Goal: Transaction & Acquisition: Purchase product/service

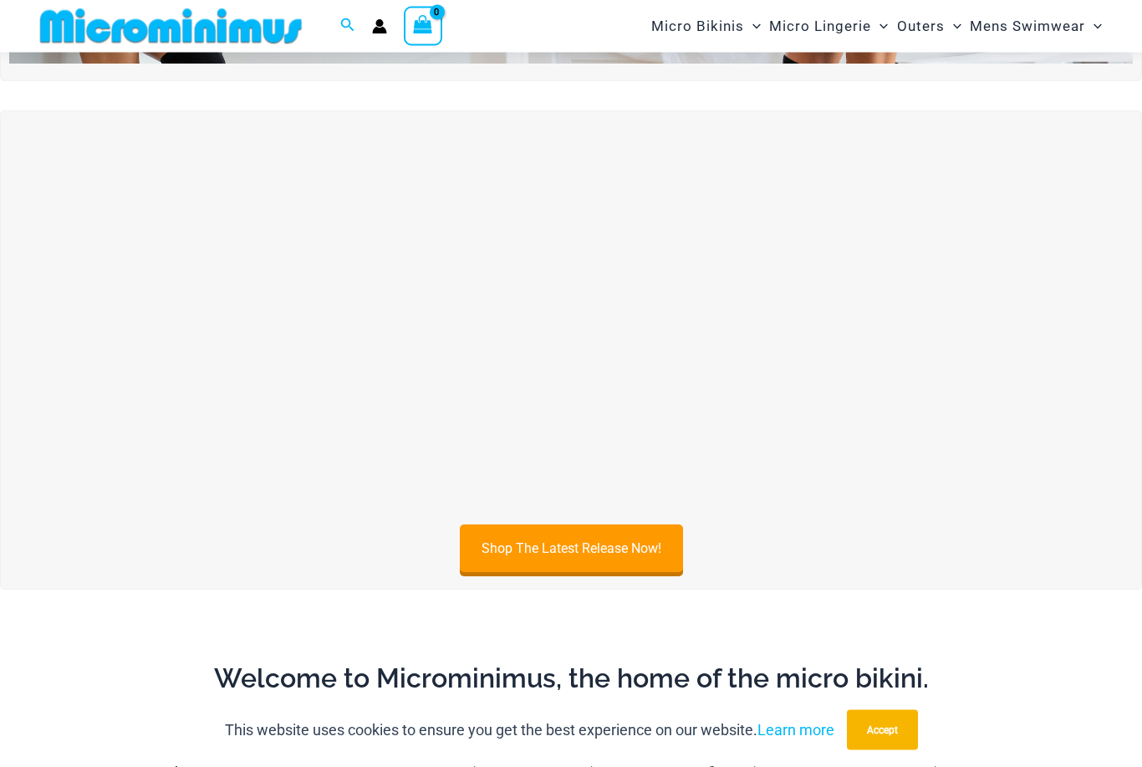
scroll to position [415, 0]
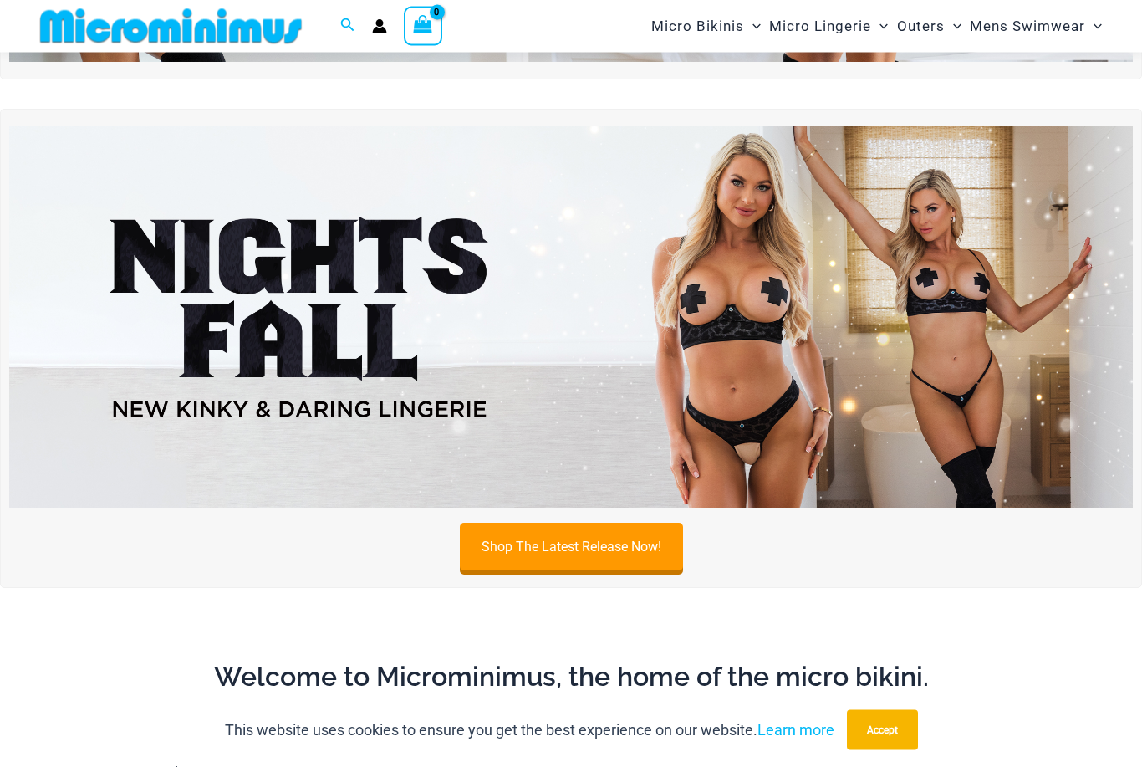
click at [742, 376] on img at bounding box center [571, 318] width 1124 height 382
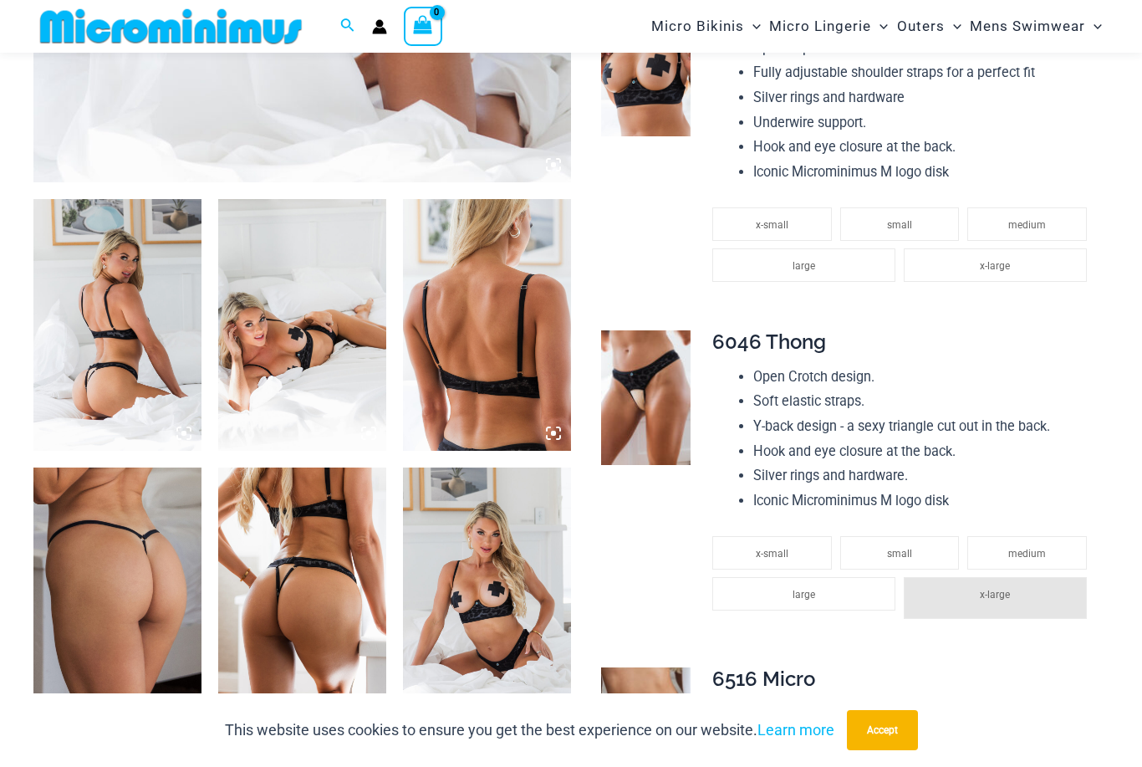
scroll to position [759, 0]
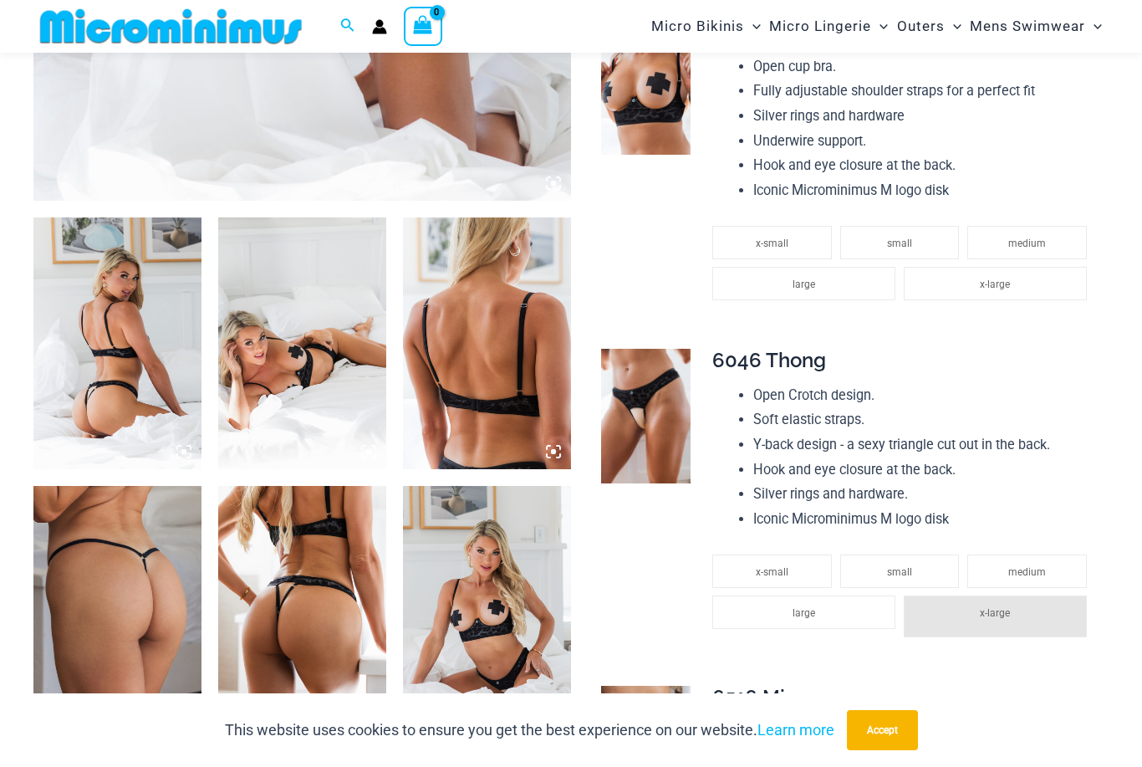
click at [105, 400] on img at bounding box center [117, 343] width 168 height 252
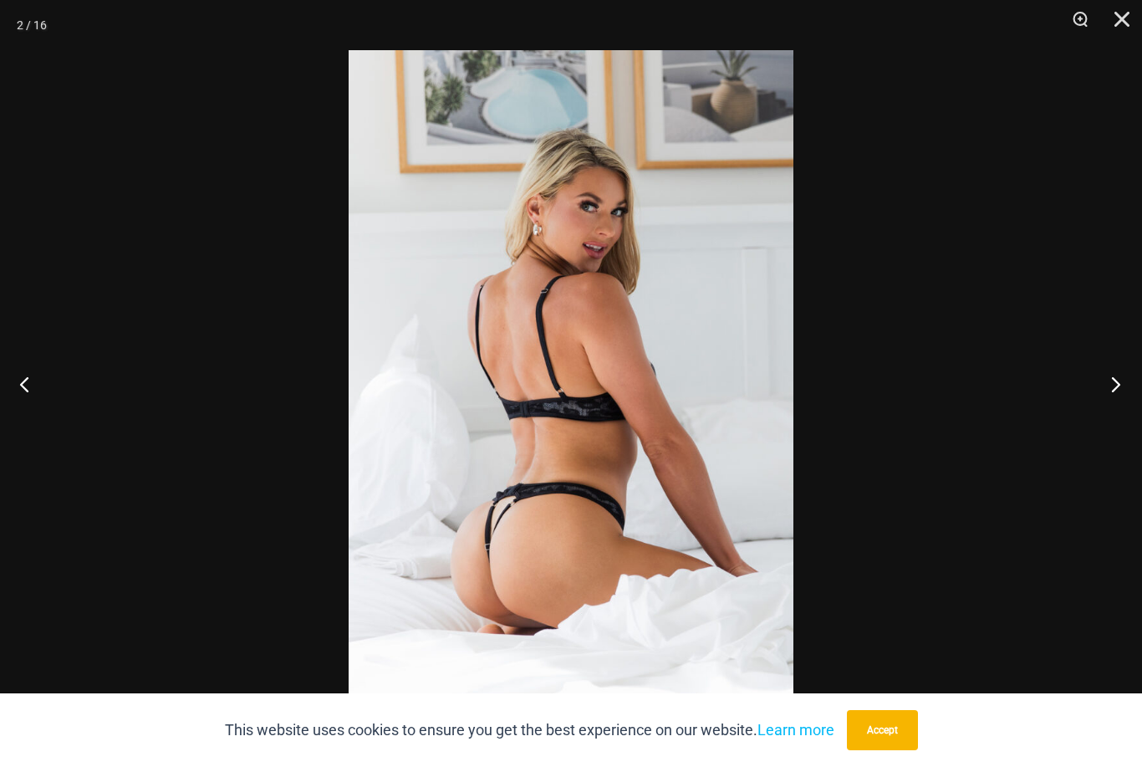
click at [1104, 380] on button "Next" at bounding box center [1111, 384] width 63 height 84
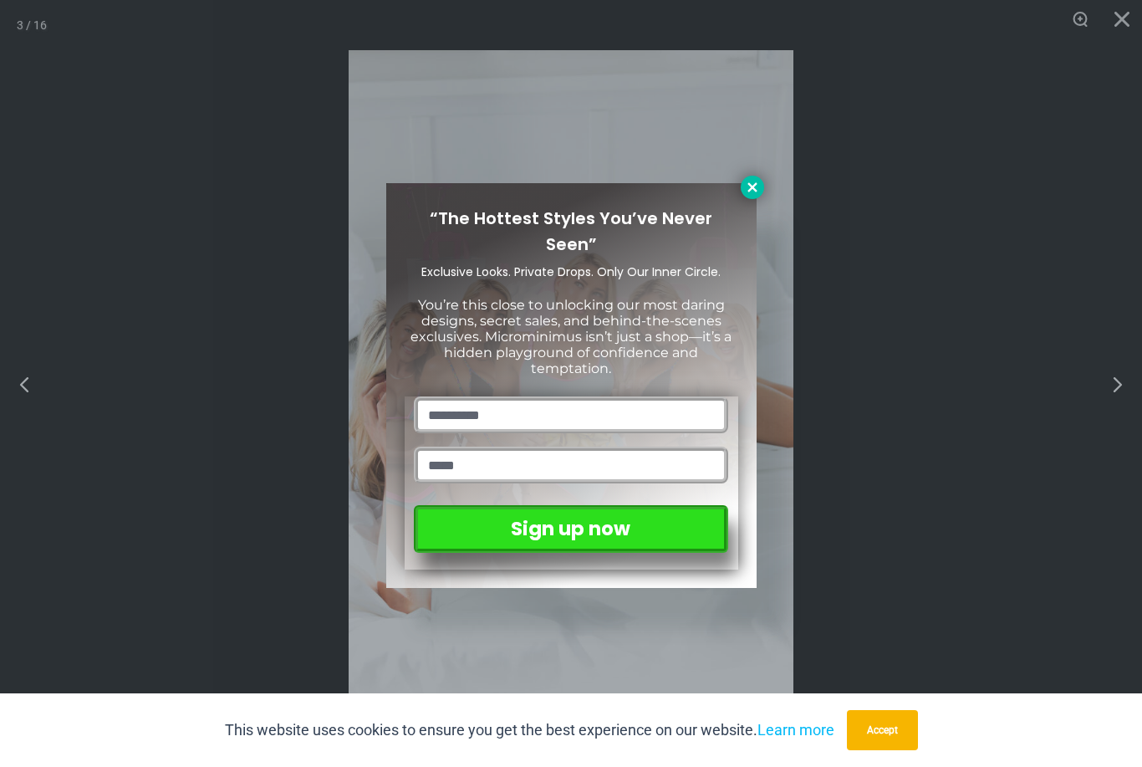
click at [754, 182] on icon at bounding box center [752, 187] width 15 height 15
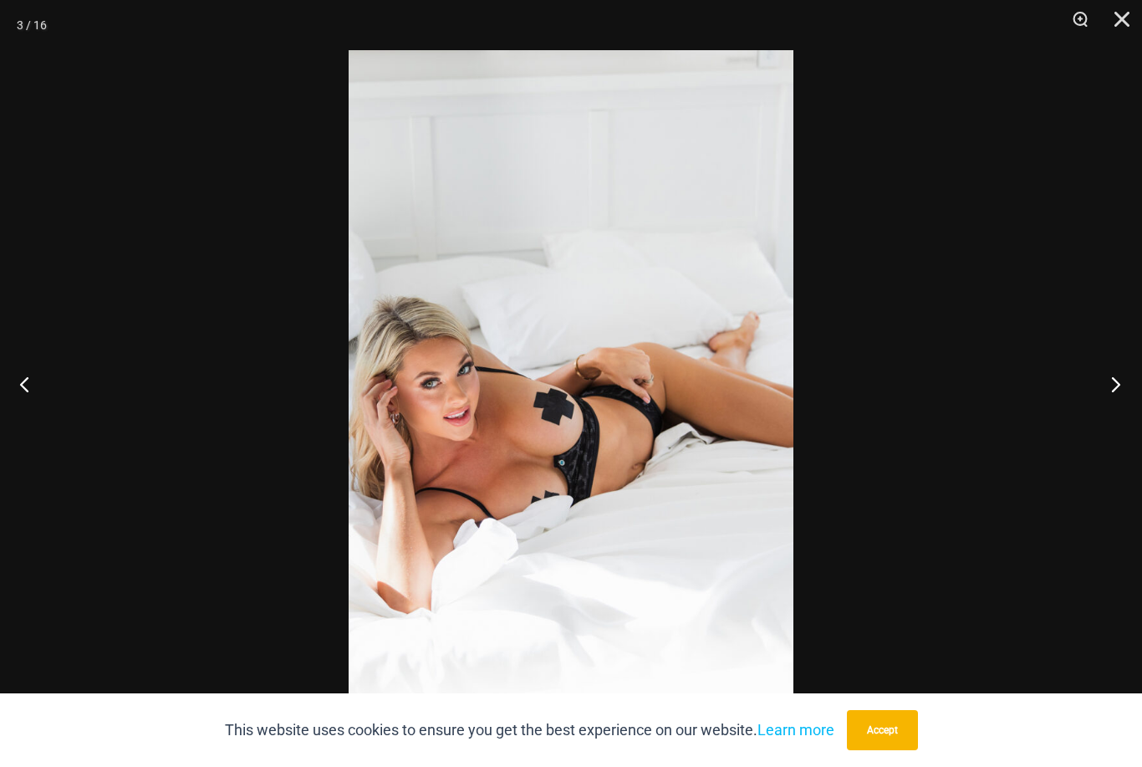
click at [1101, 393] on button "Next" at bounding box center [1111, 384] width 63 height 84
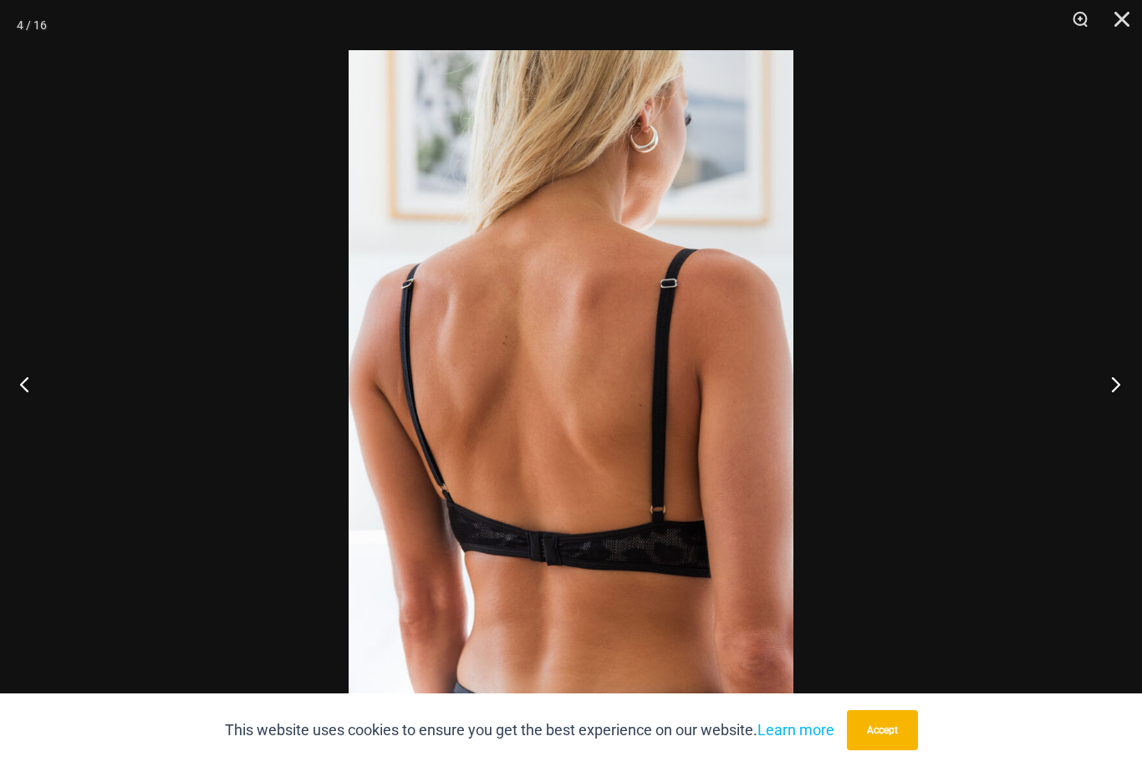
click at [1099, 401] on button "Next" at bounding box center [1111, 384] width 63 height 84
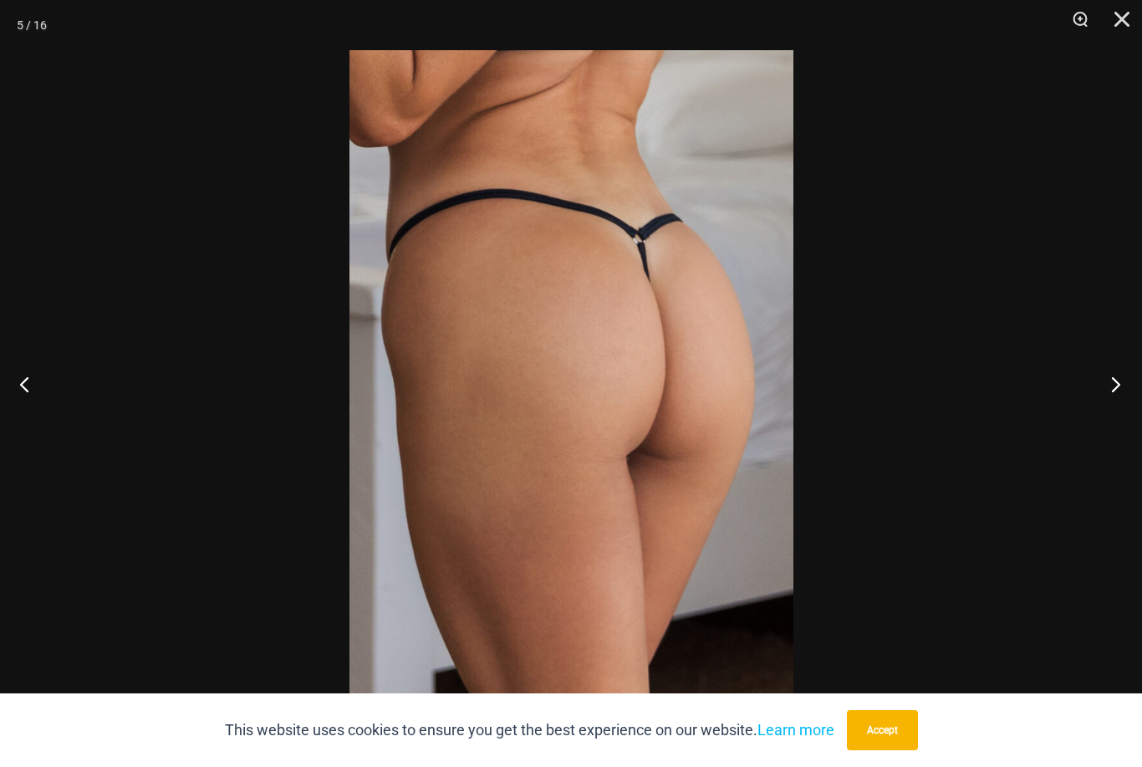
click at [1098, 384] on button "Next" at bounding box center [1111, 384] width 63 height 84
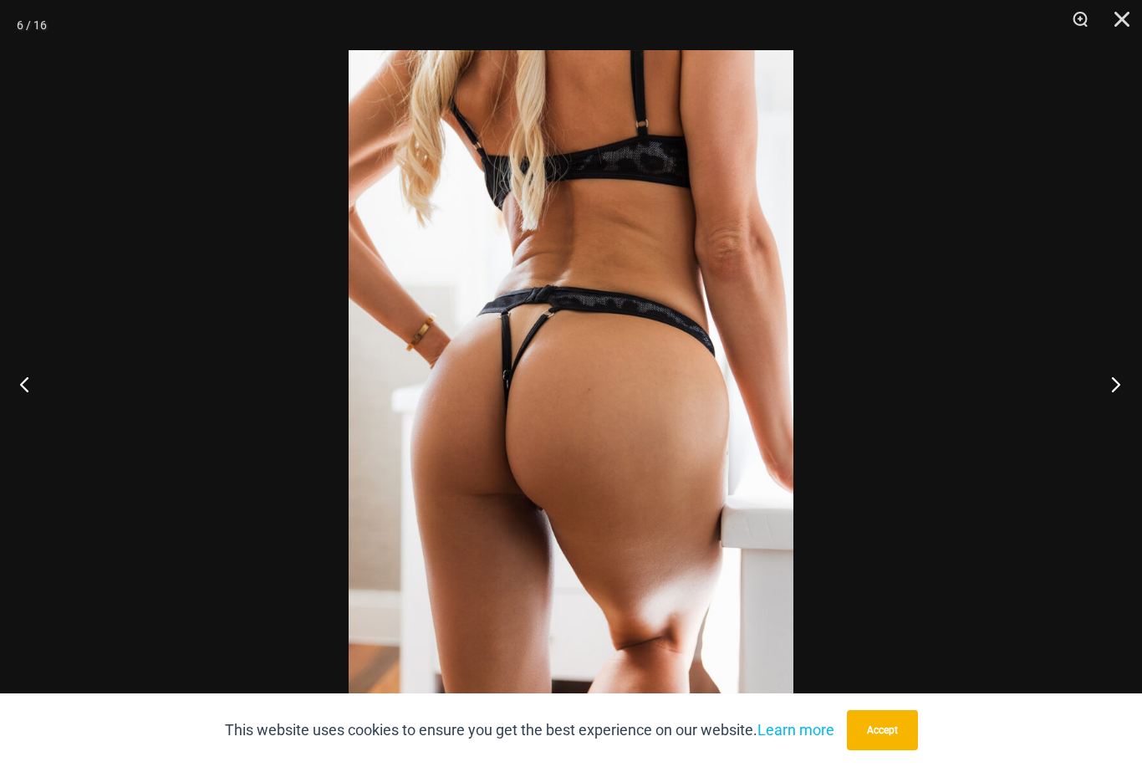
click at [1102, 395] on button "Next" at bounding box center [1111, 384] width 63 height 84
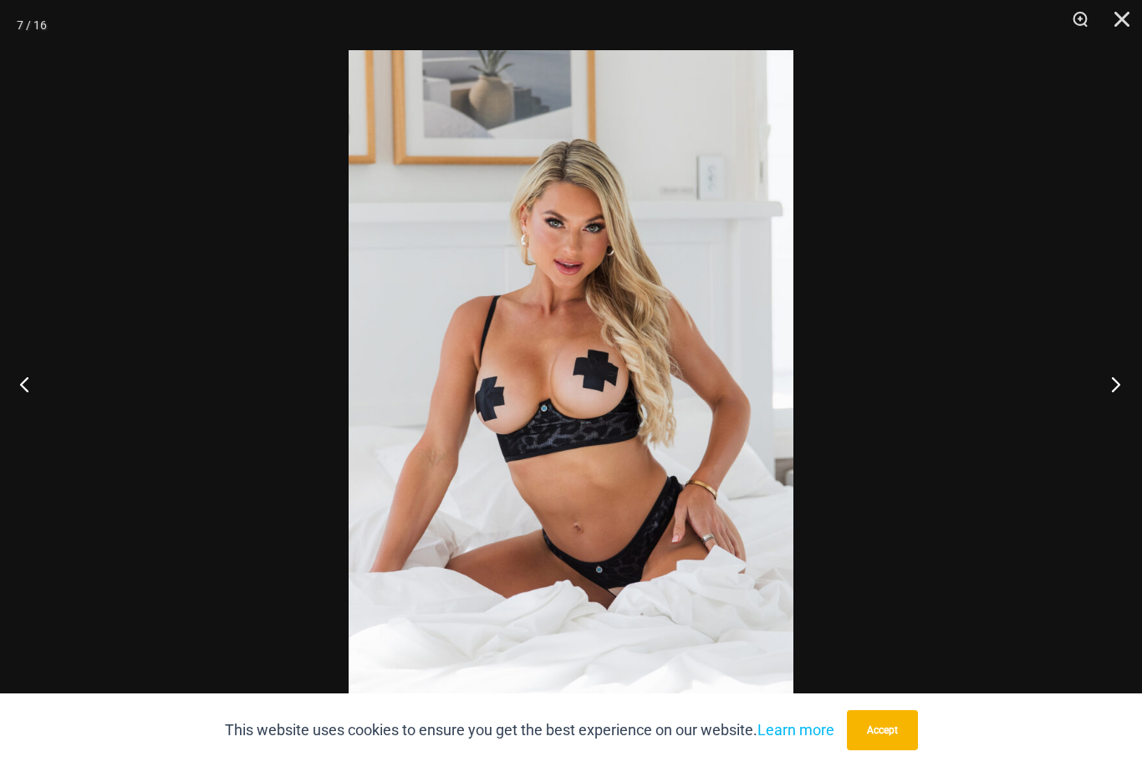
click at [1100, 393] on button "Next" at bounding box center [1111, 384] width 63 height 84
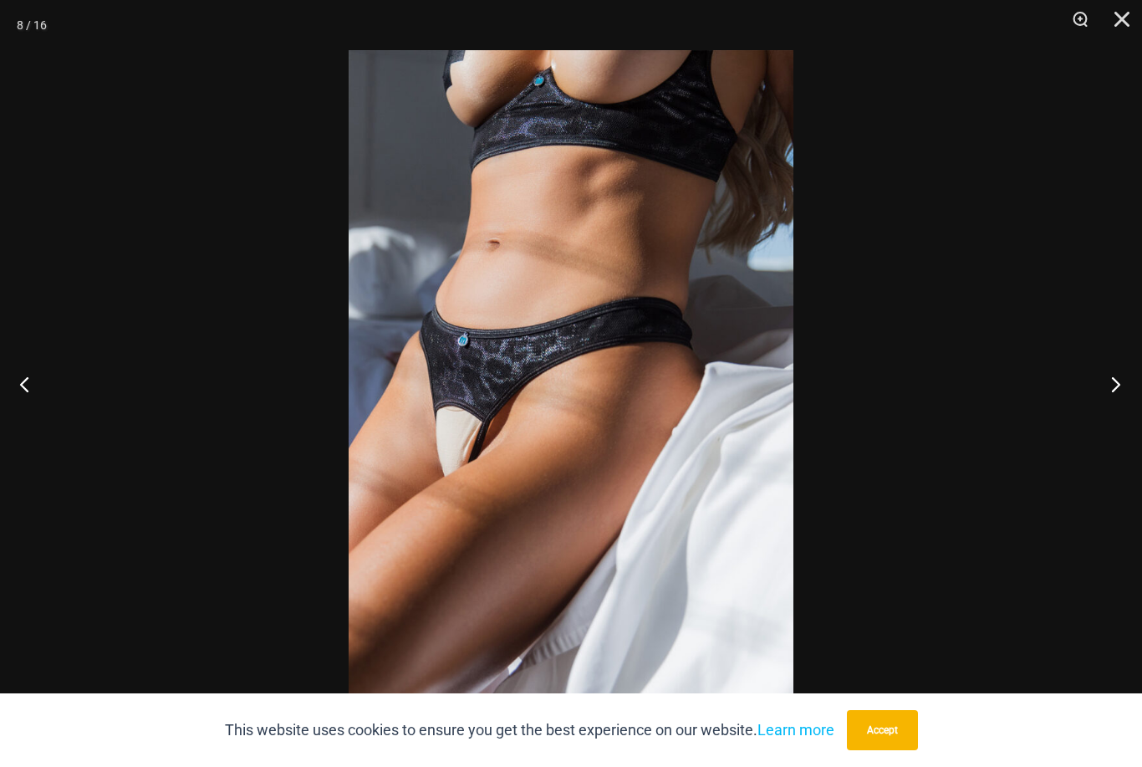
click at [1088, 416] on button "Next" at bounding box center [1111, 384] width 63 height 84
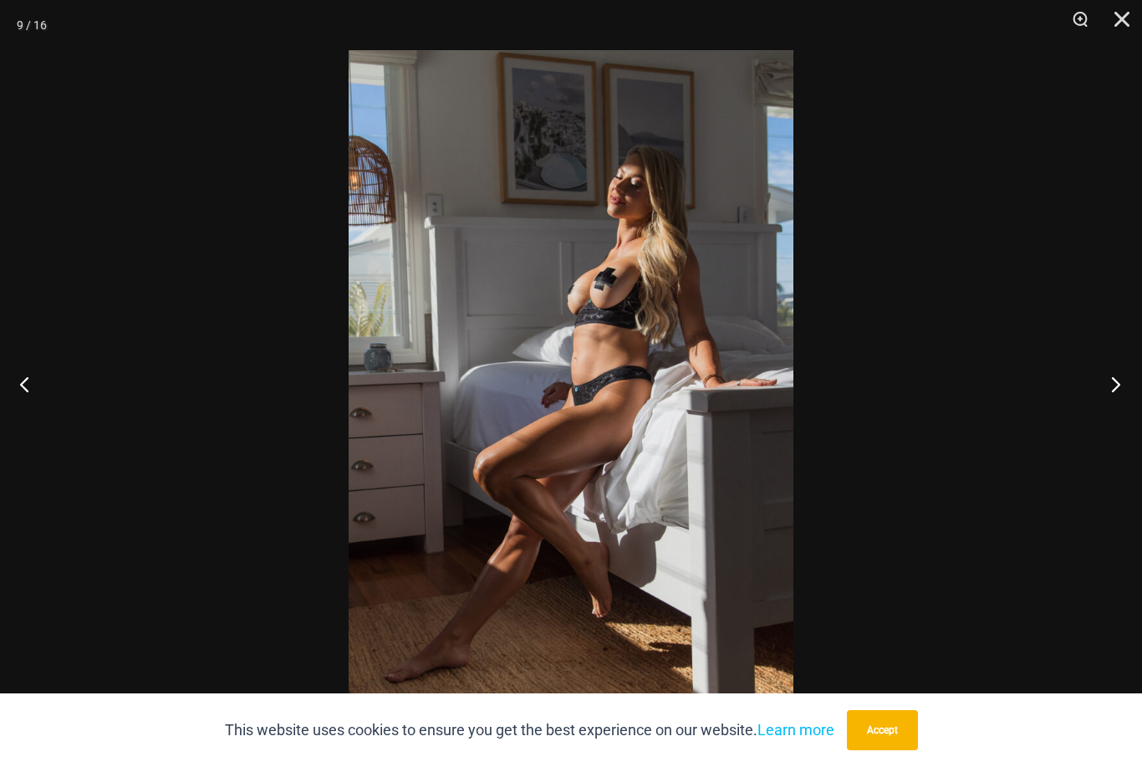
click at [1091, 394] on button "Next" at bounding box center [1111, 384] width 63 height 84
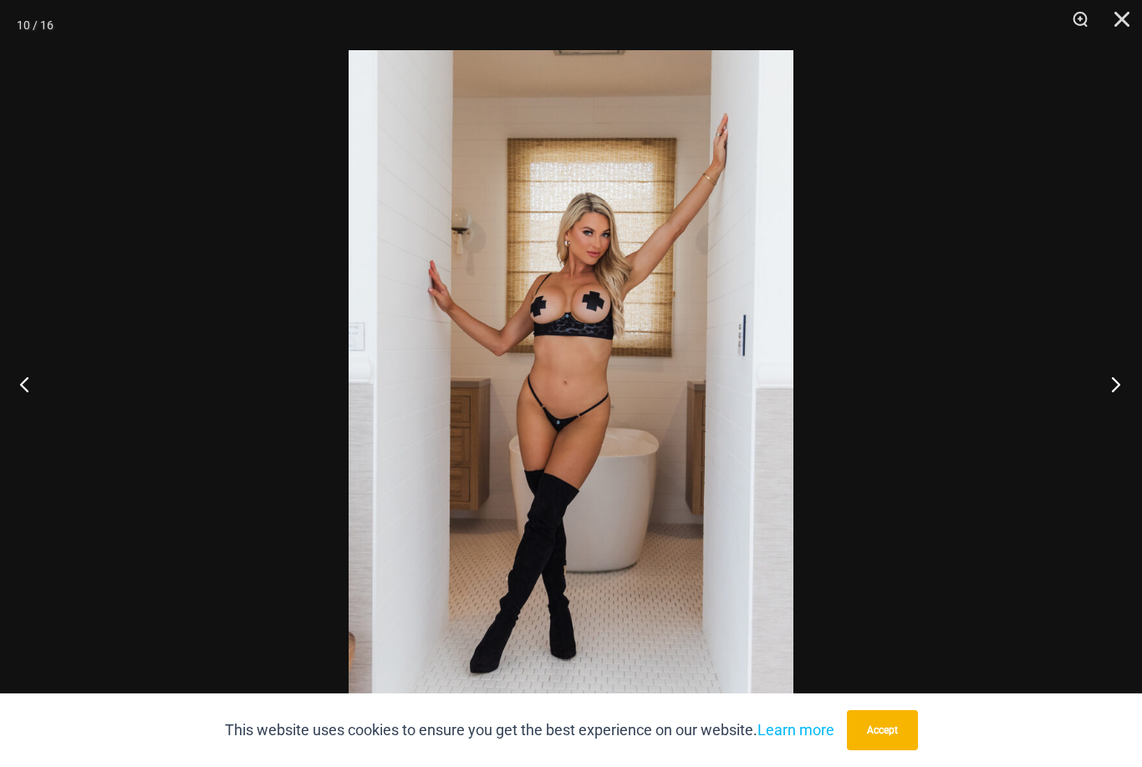
click at [1091, 411] on button "Next" at bounding box center [1111, 384] width 63 height 84
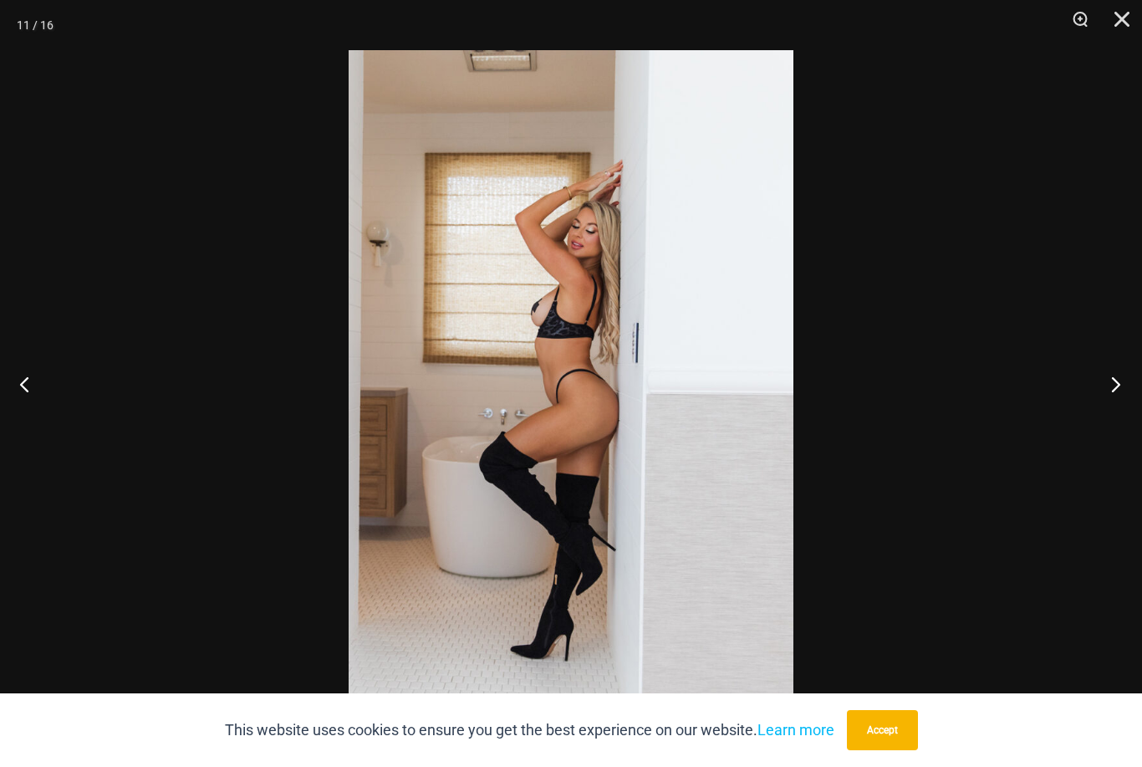
click at [1084, 411] on button "Next" at bounding box center [1111, 384] width 63 height 84
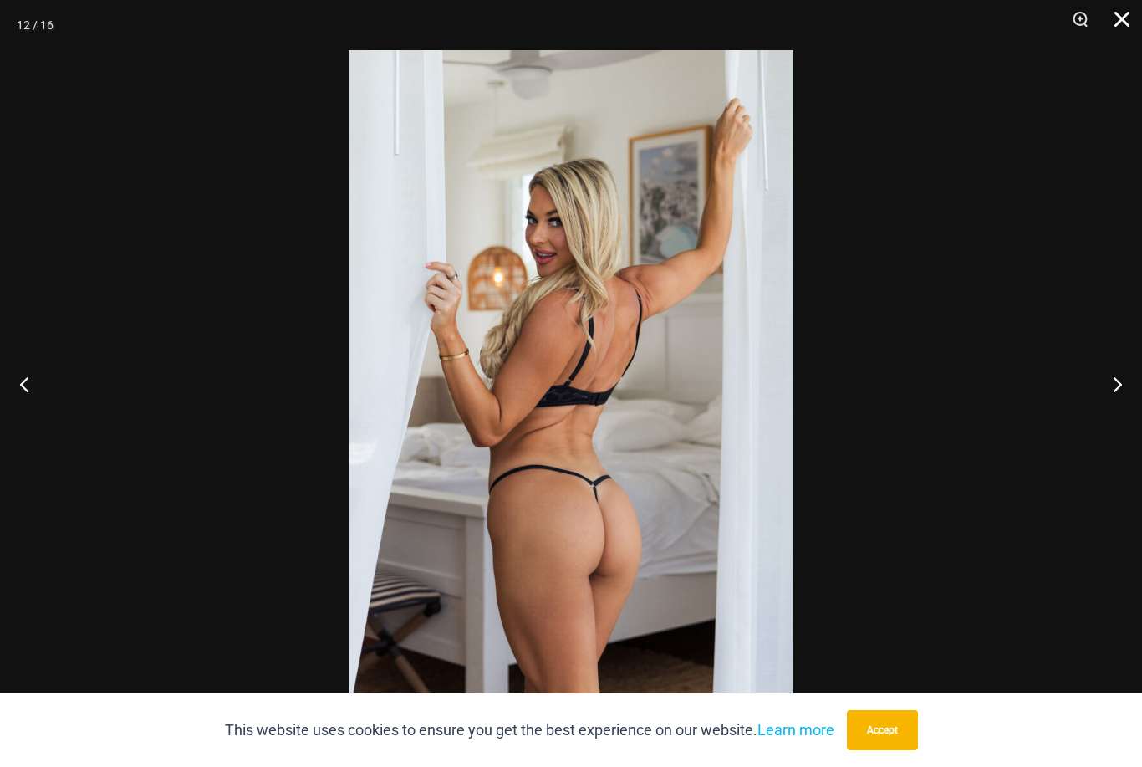
click at [1116, 30] on button "Close" at bounding box center [1117, 25] width 42 height 50
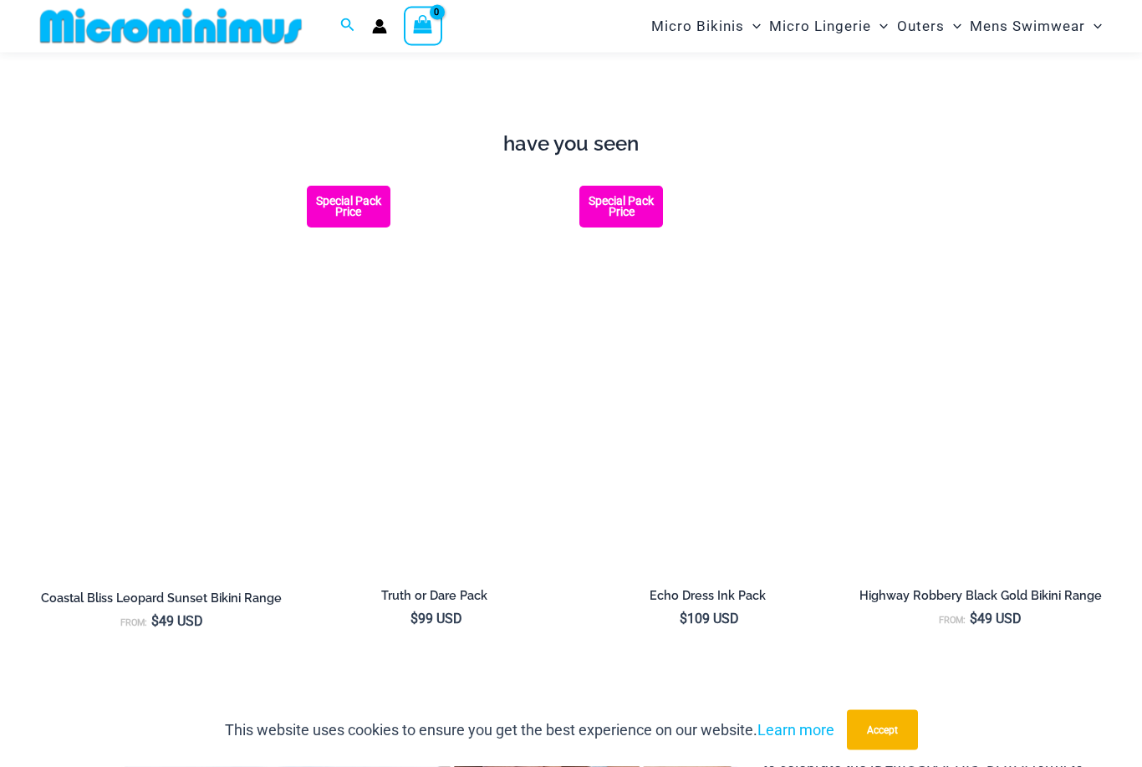
scroll to position [1660, 0]
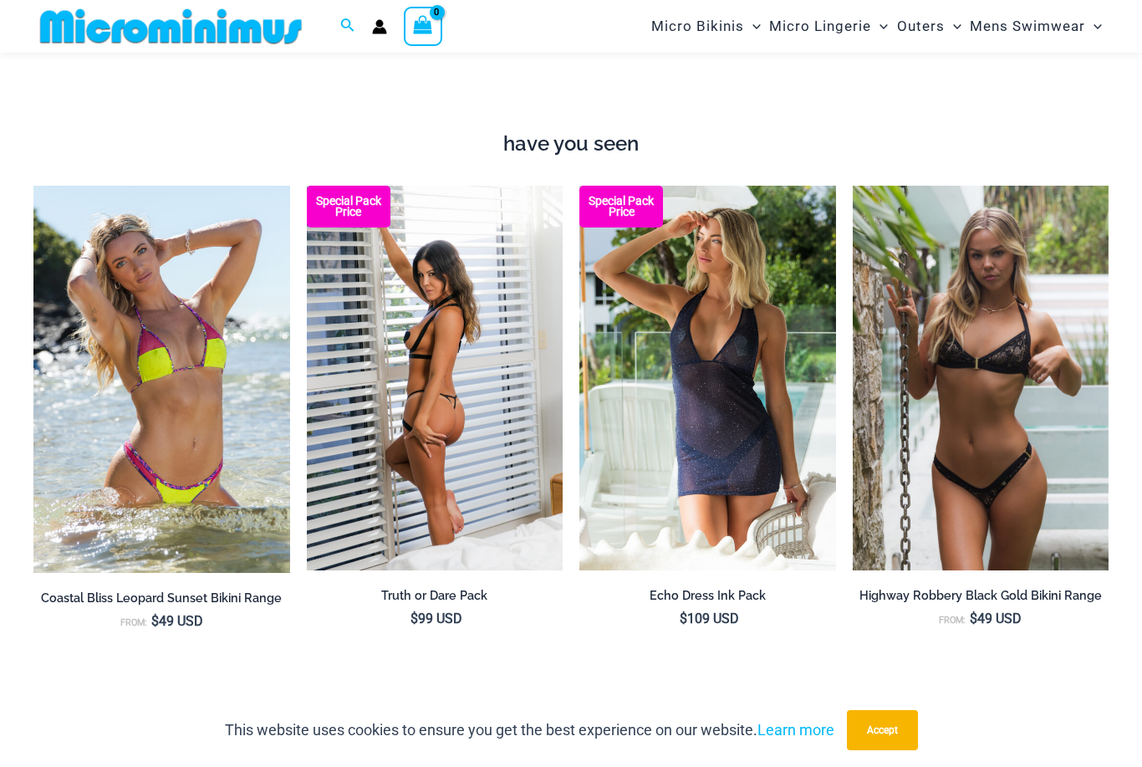
click at [375, 499] on img at bounding box center [435, 378] width 257 height 385
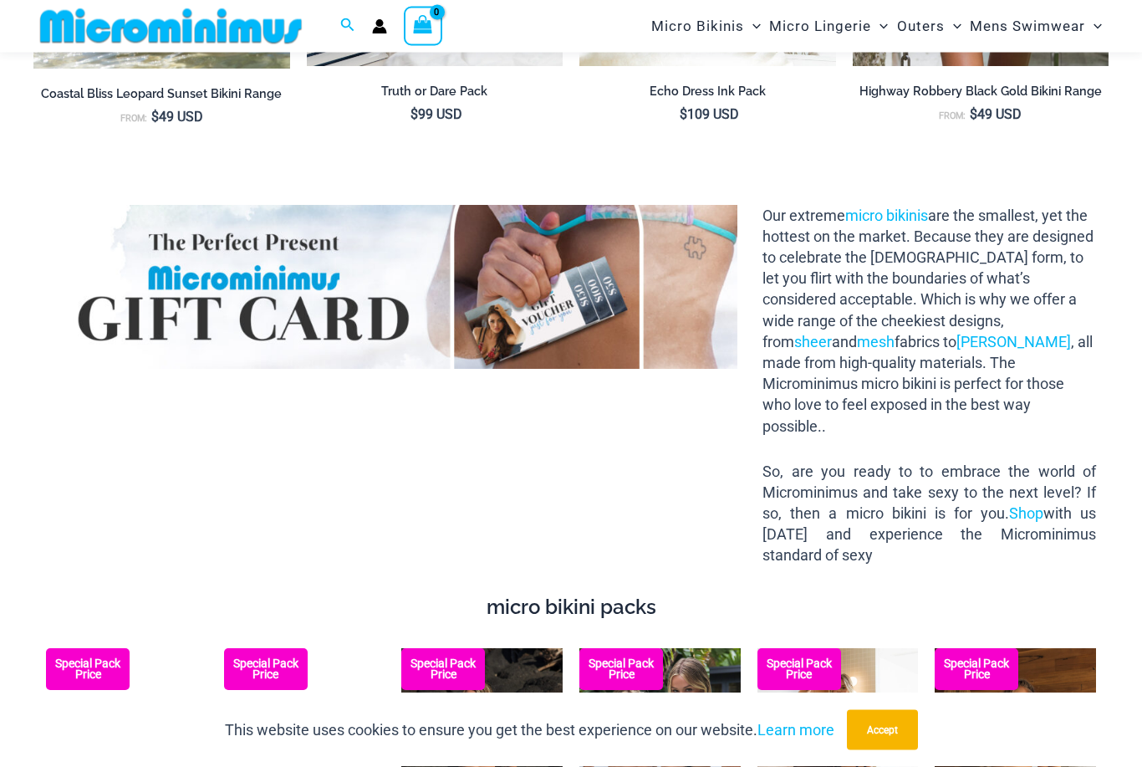
scroll to position [2129, 0]
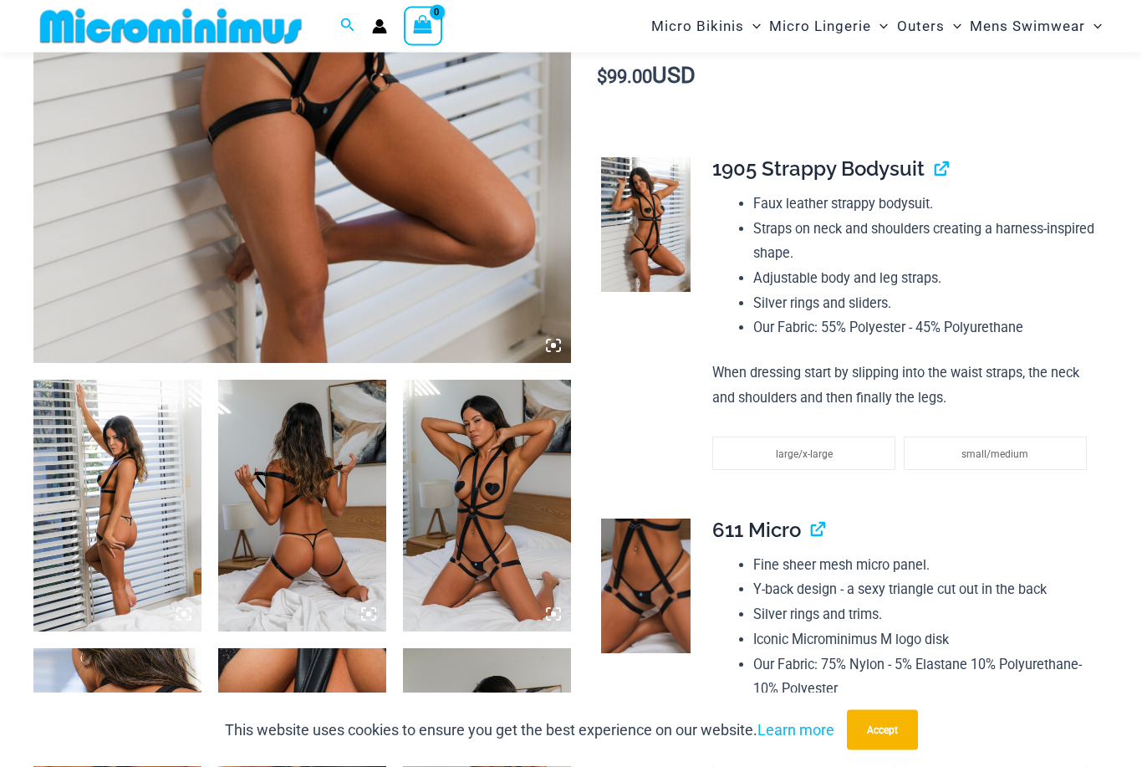
scroll to position [703, 0]
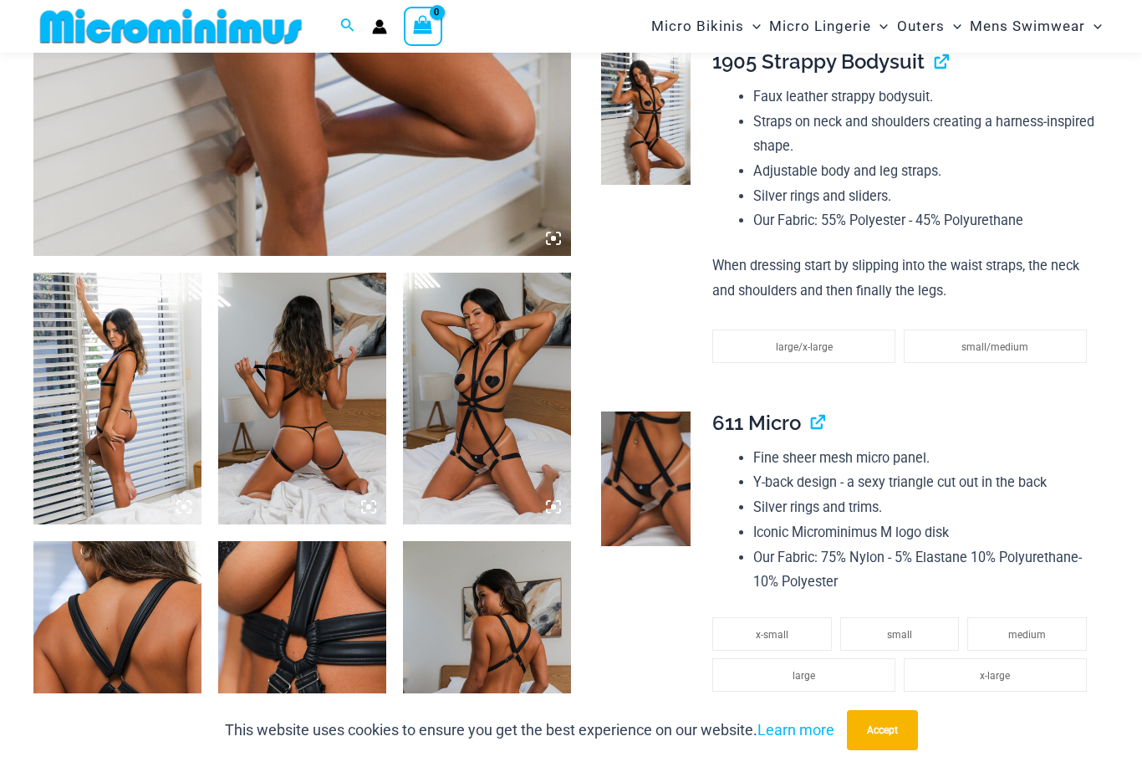
click at [138, 416] on img at bounding box center [117, 399] width 168 height 252
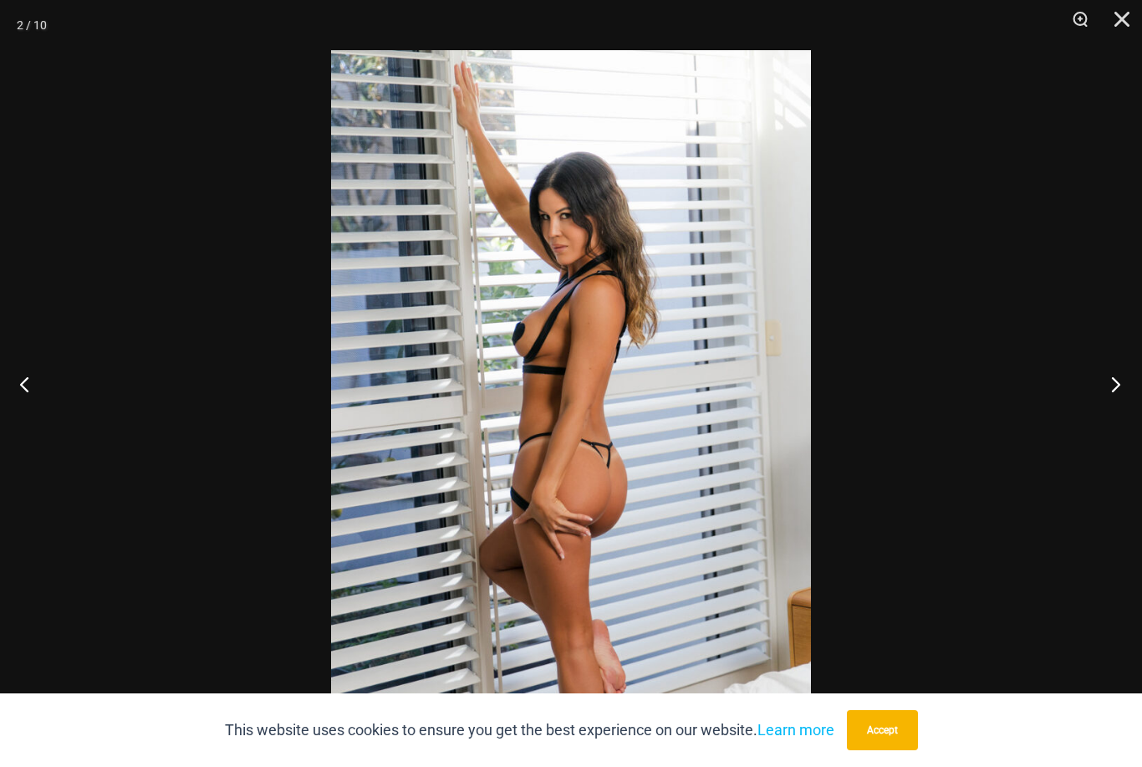
click at [1126, 398] on button "Next" at bounding box center [1111, 384] width 63 height 84
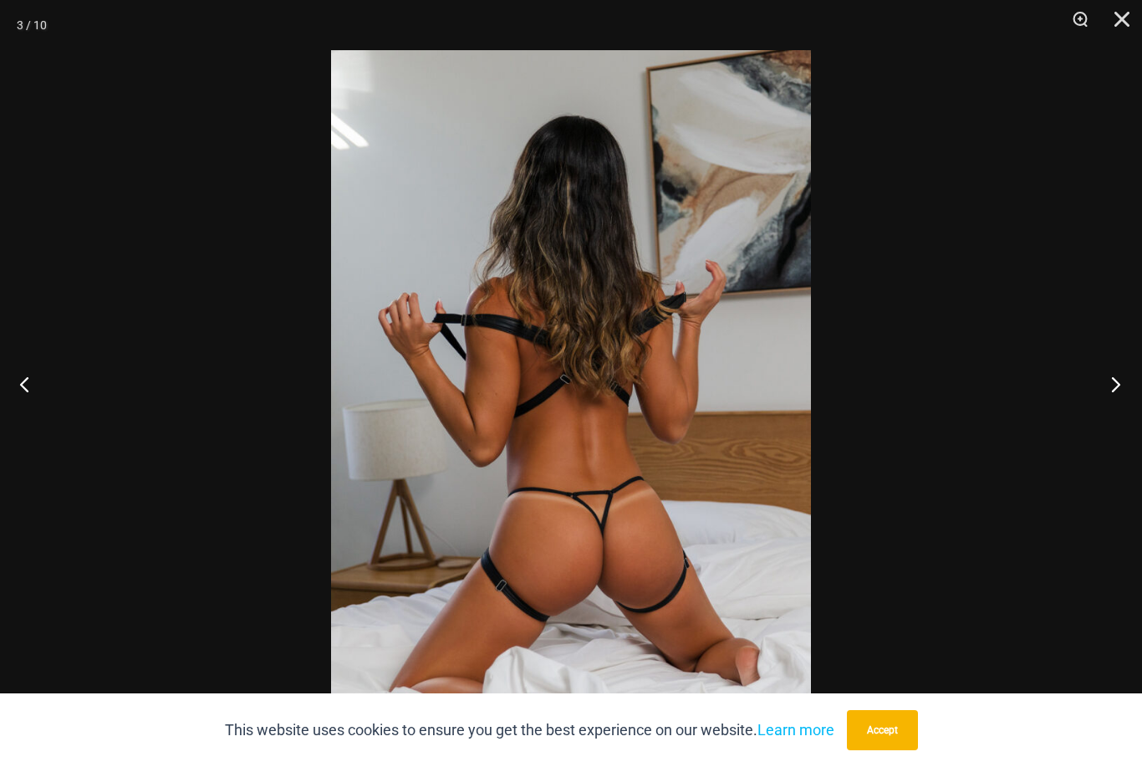
click at [1114, 388] on button "Next" at bounding box center [1111, 384] width 63 height 84
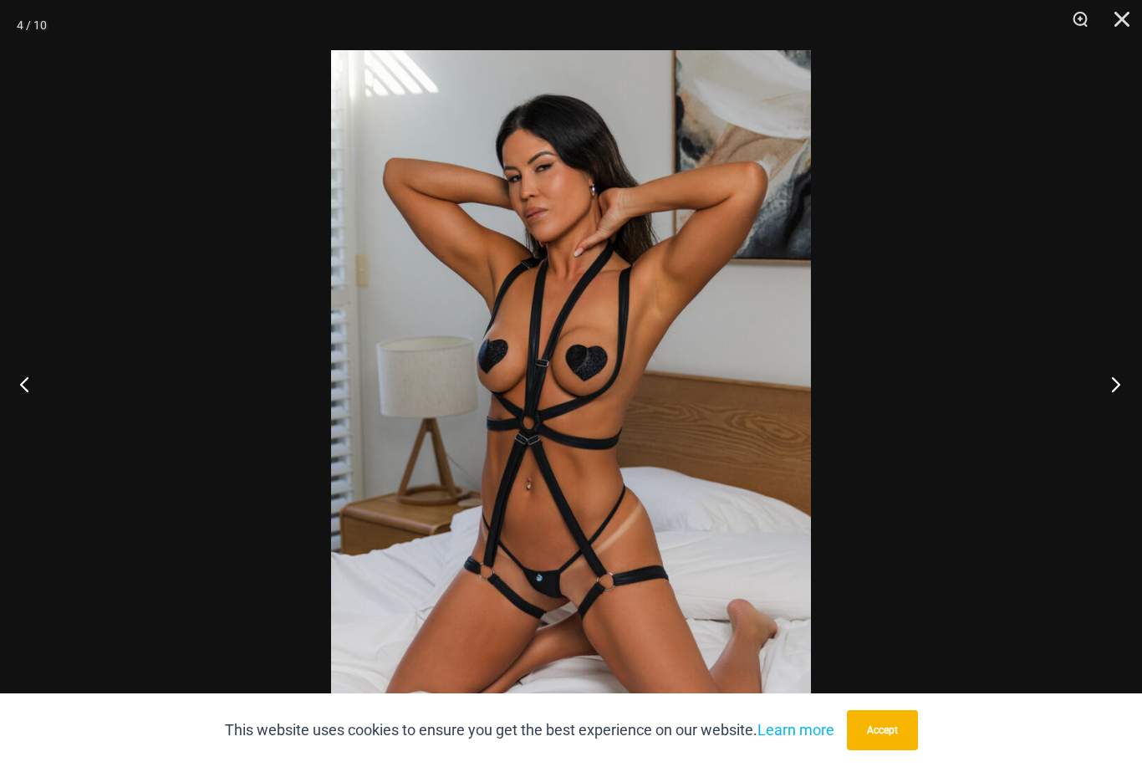
click at [1106, 398] on button "Next" at bounding box center [1111, 384] width 63 height 84
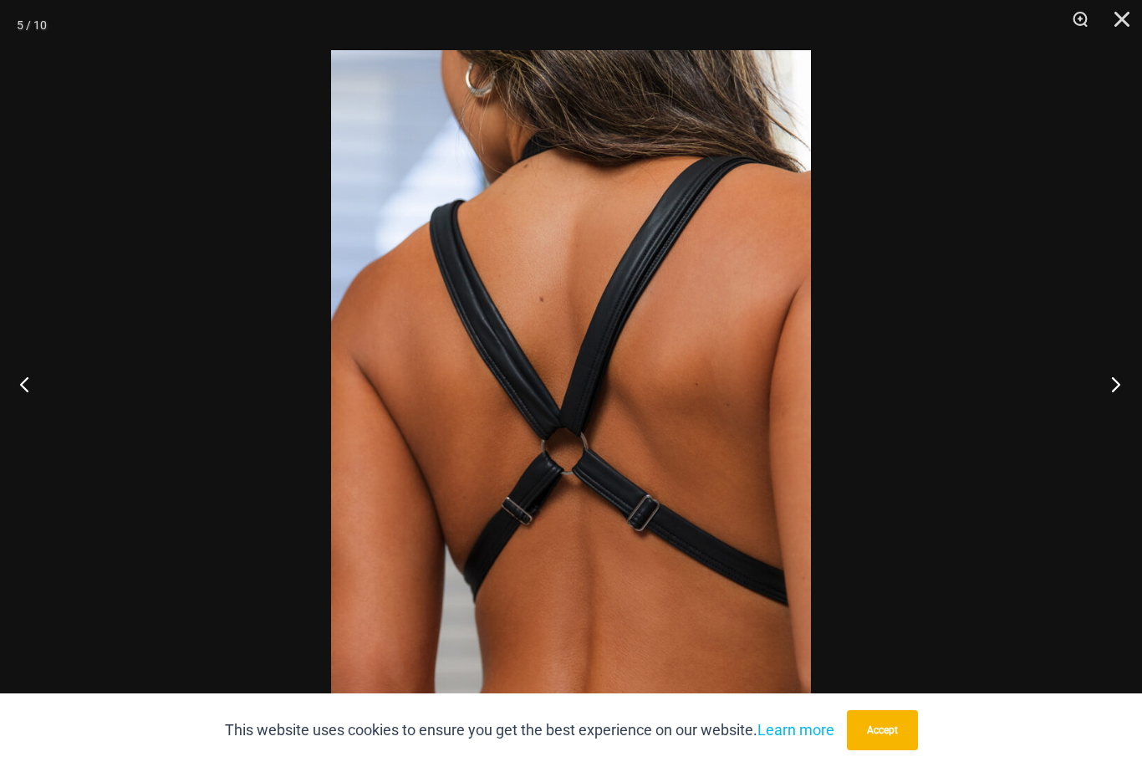
click at [1094, 405] on button "Next" at bounding box center [1111, 384] width 63 height 84
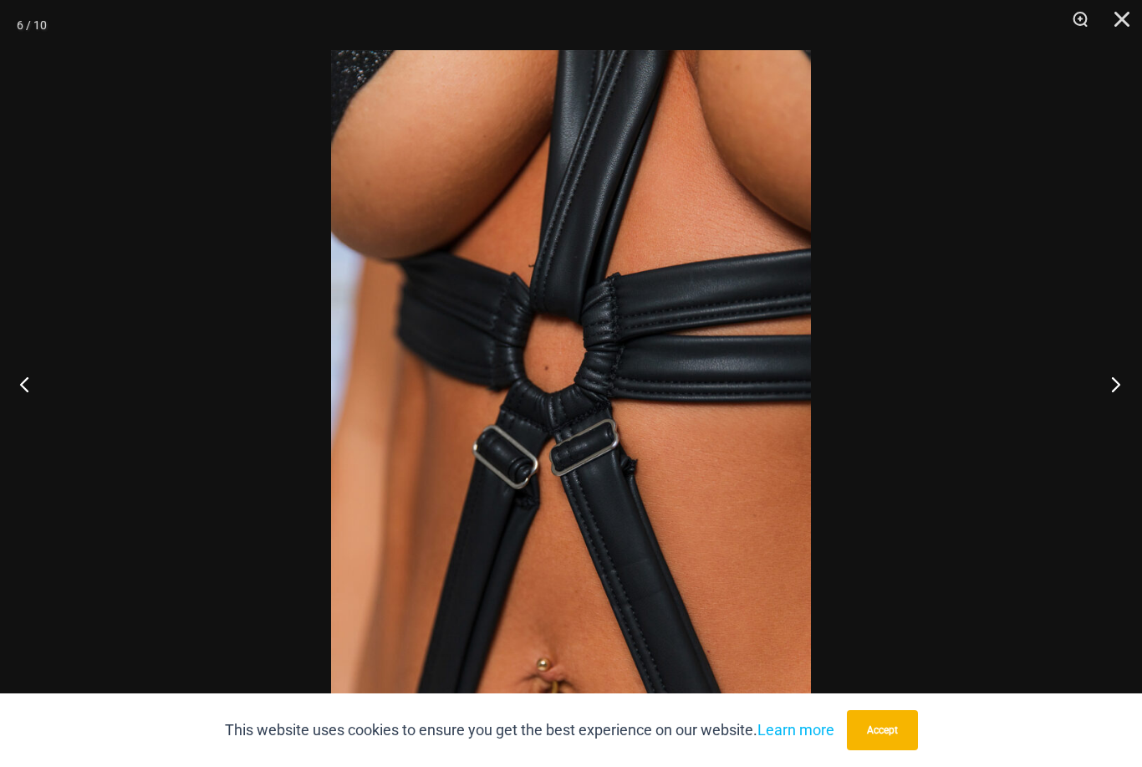
click at [1098, 405] on button "Next" at bounding box center [1111, 384] width 63 height 84
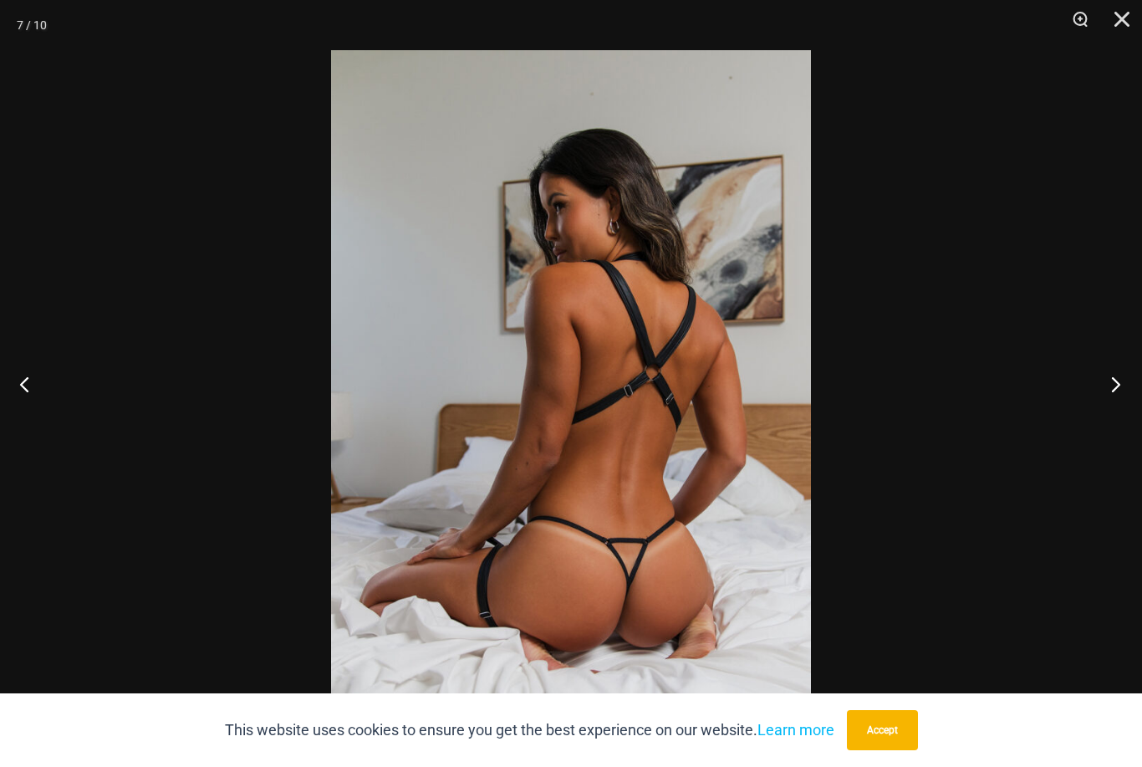
click at [1090, 422] on button "Next" at bounding box center [1111, 384] width 63 height 84
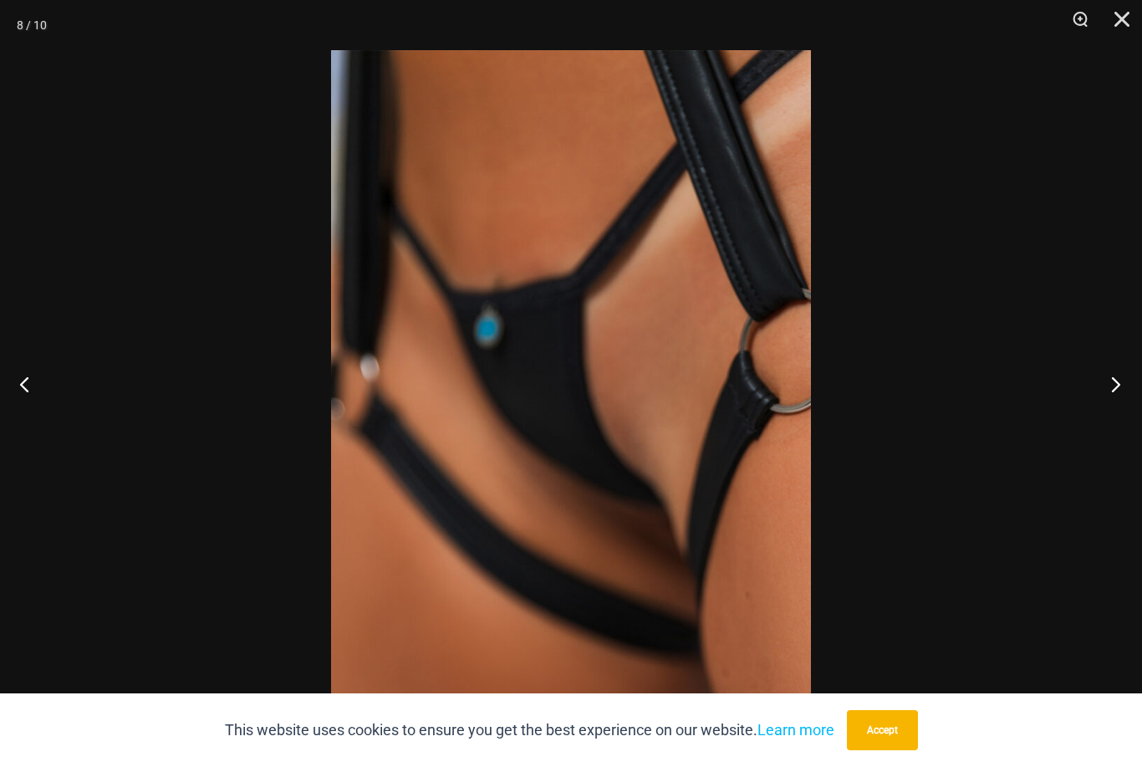
click at [1088, 426] on button "Next" at bounding box center [1111, 384] width 63 height 84
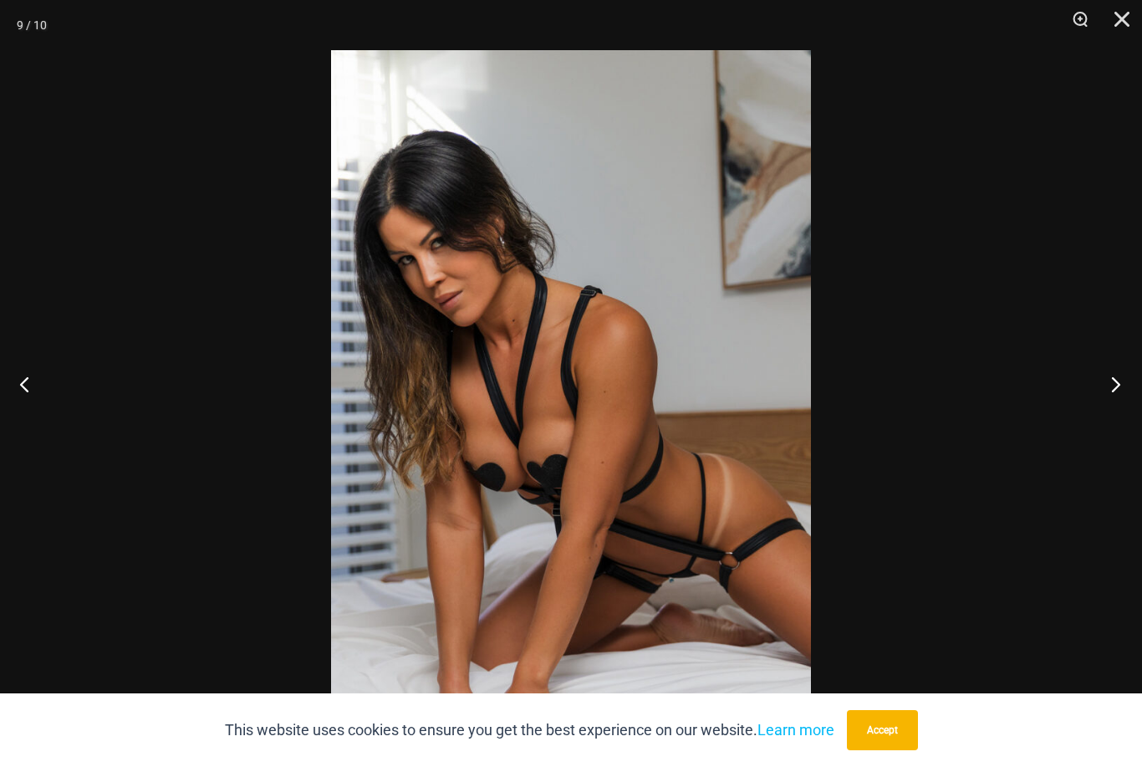
click at [1086, 426] on button "Next" at bounding box center [1111, 384] width 63 height 84
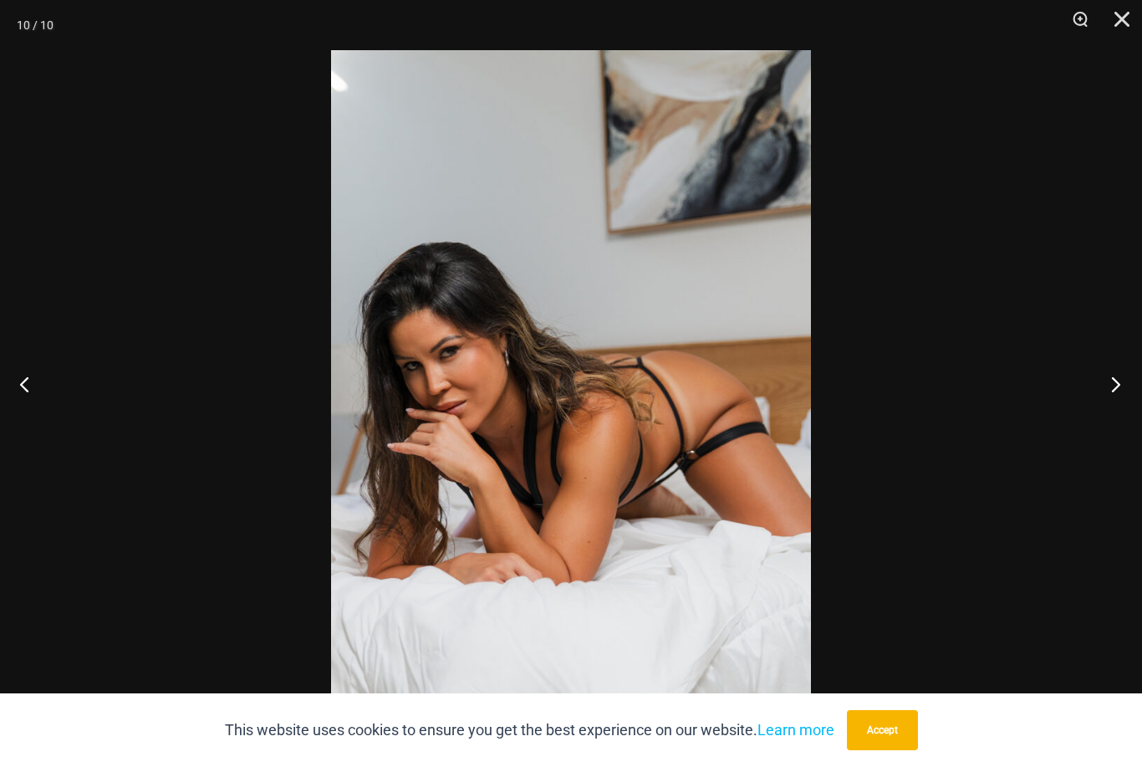
click at [1086, 426] on button "Next" at bounding box center [1111, 384] width 63 height 84
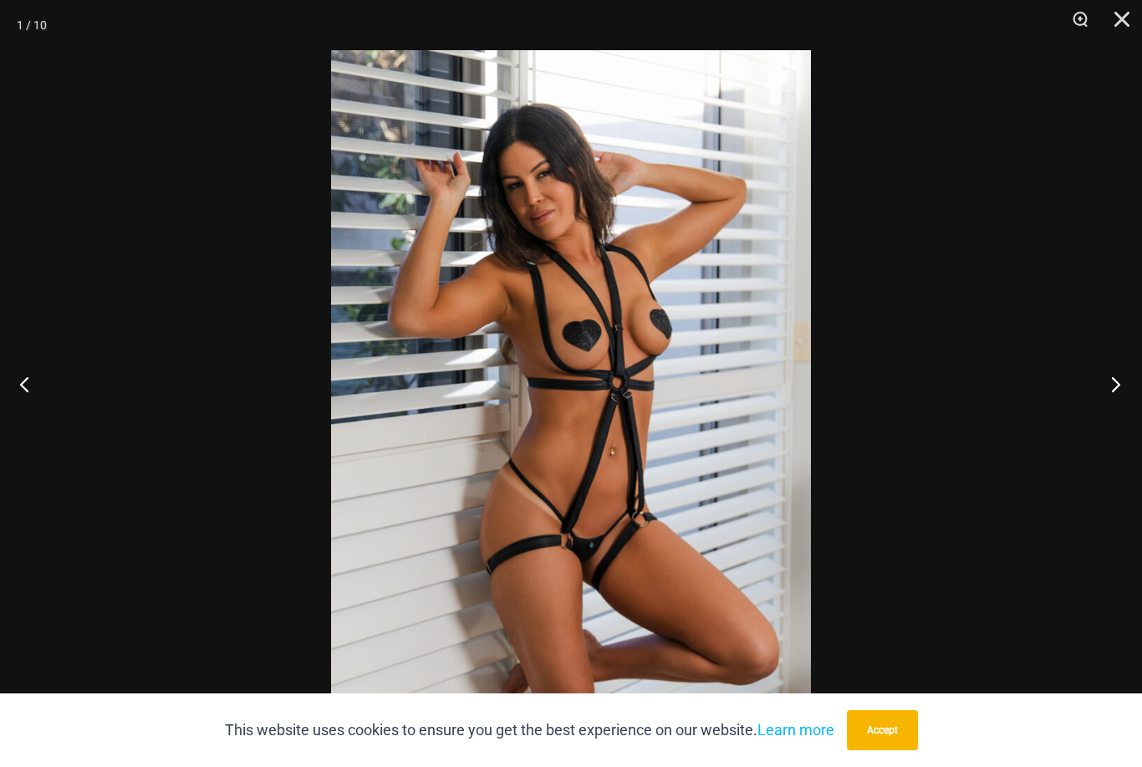
click at [1089, 426] on button "Next" at bounding box center [1111, 384] width 63 height 84
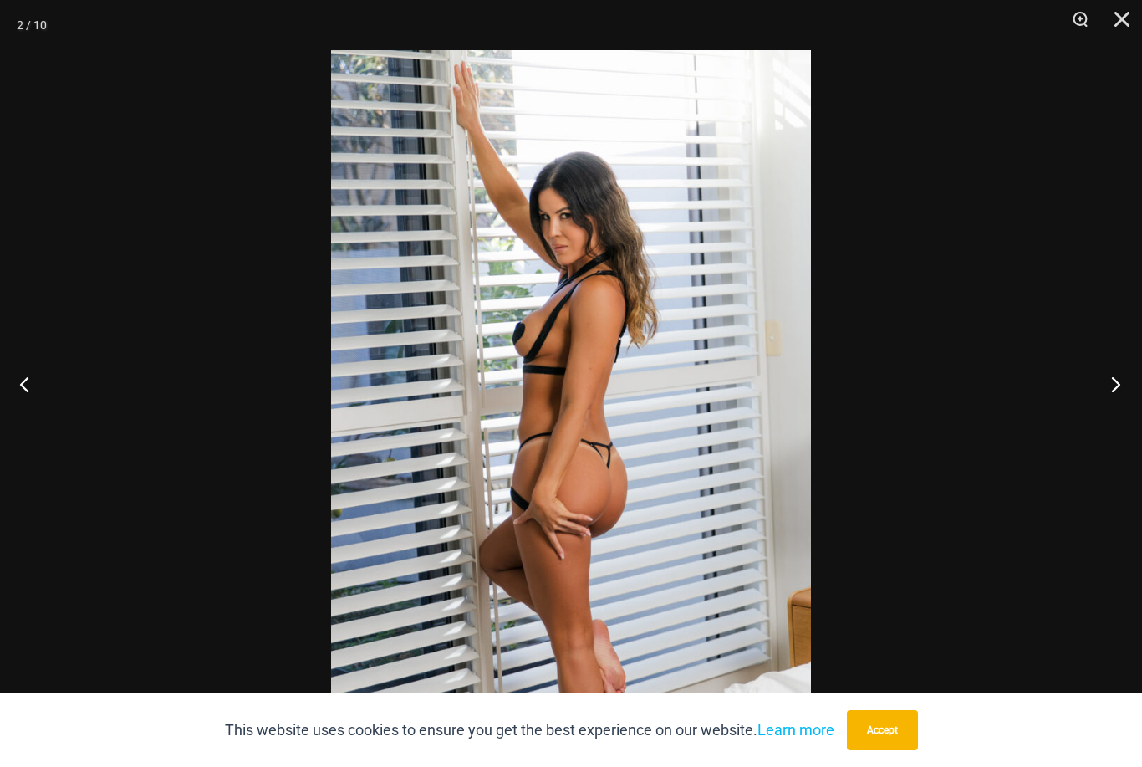
click at [1095, 416] on button "Next" at bounding box center [1111, 384] width 63 height 84
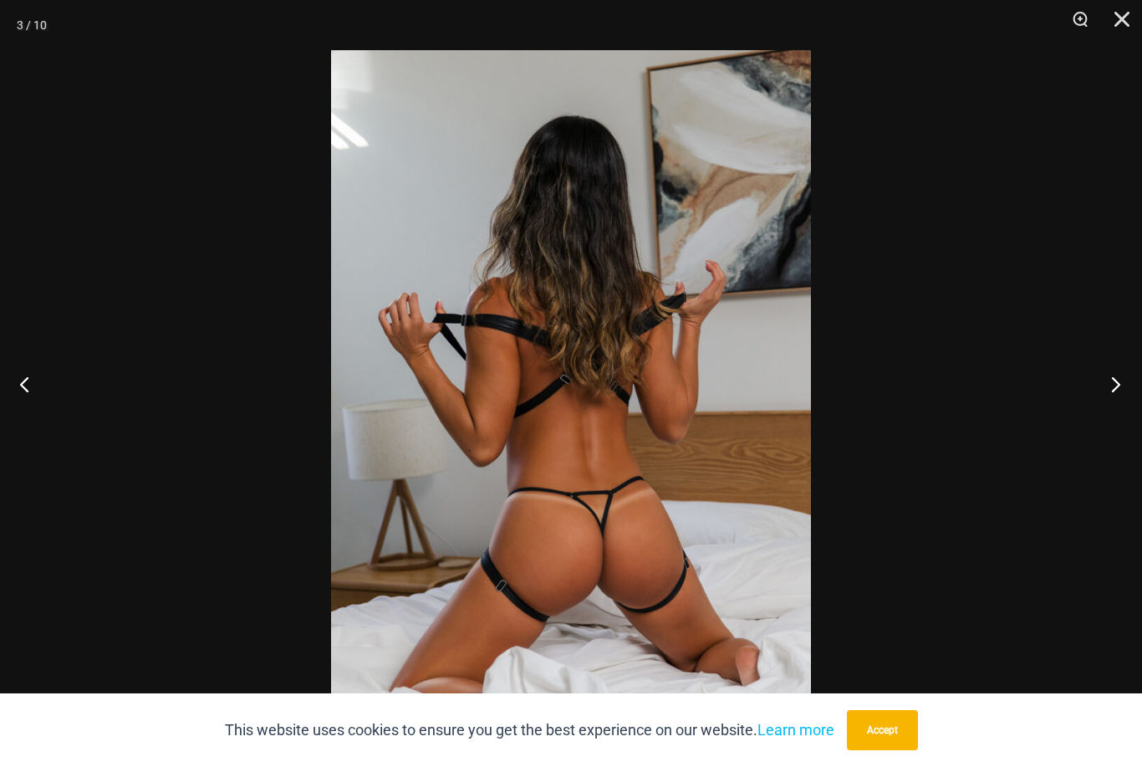
click at [1094, 416] on button "Next" at bounding box center [1111, 384] width 63 height 84
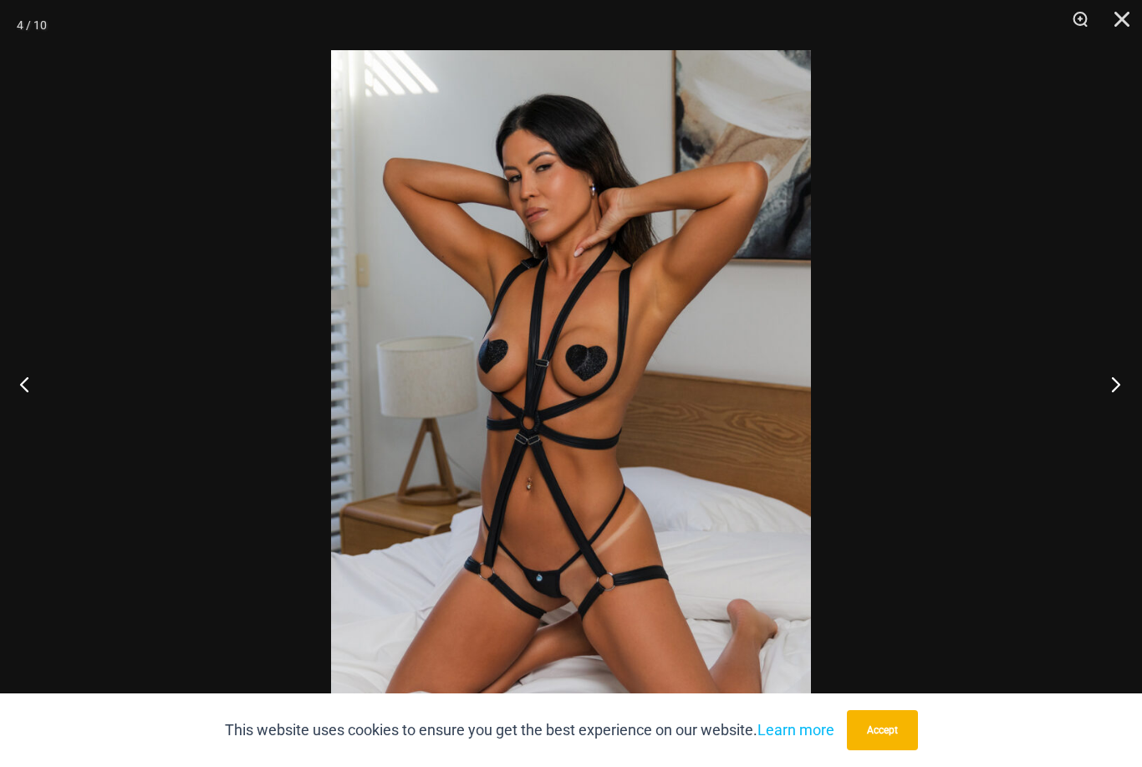
click at [1093, 421] on button "Next" at bounding box center [1111, 384] width 63 height 84
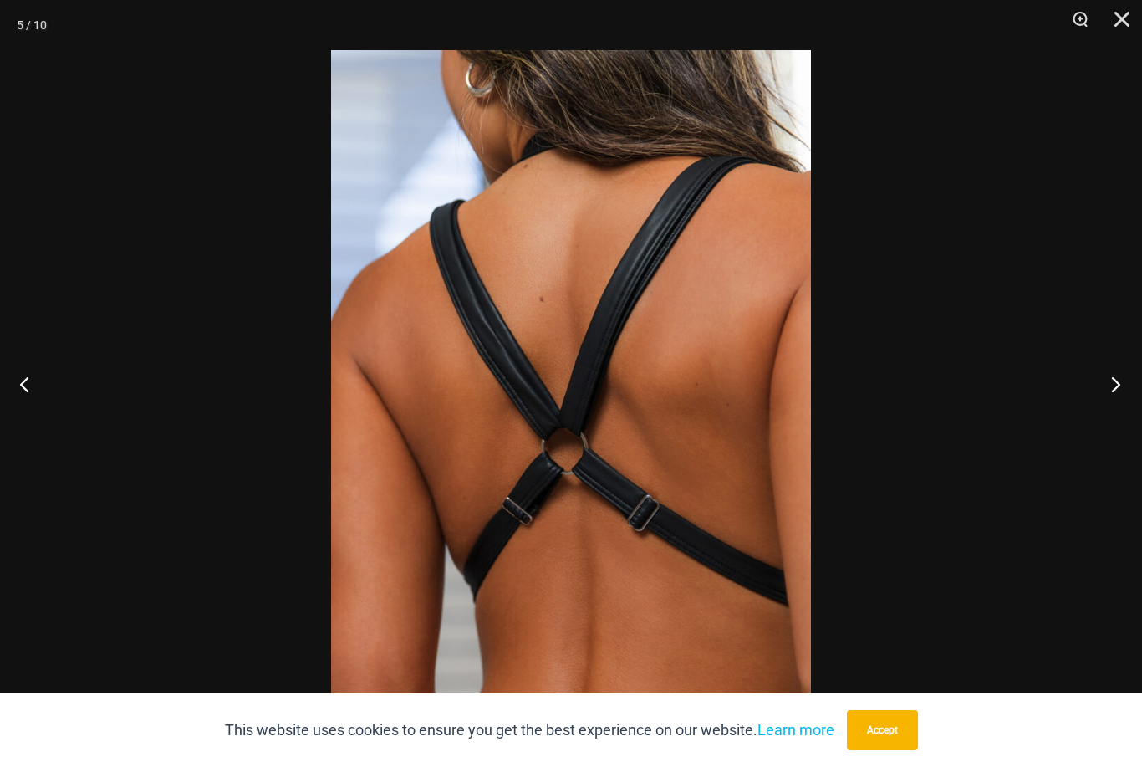
click at [1092, 420] on button "Next" at bounding box center [1111, 384] width 63 height 84
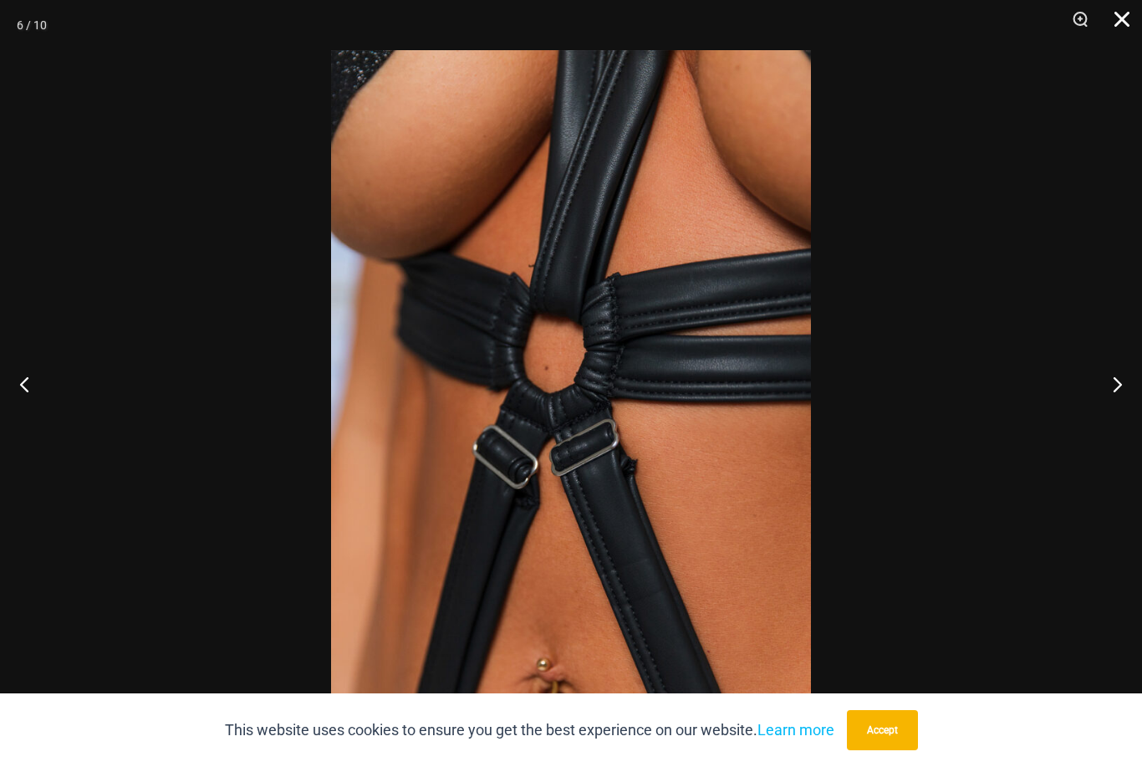
click at [1119, 18] on button "Close" at bounding box center [1117, 25] width 42 height 50
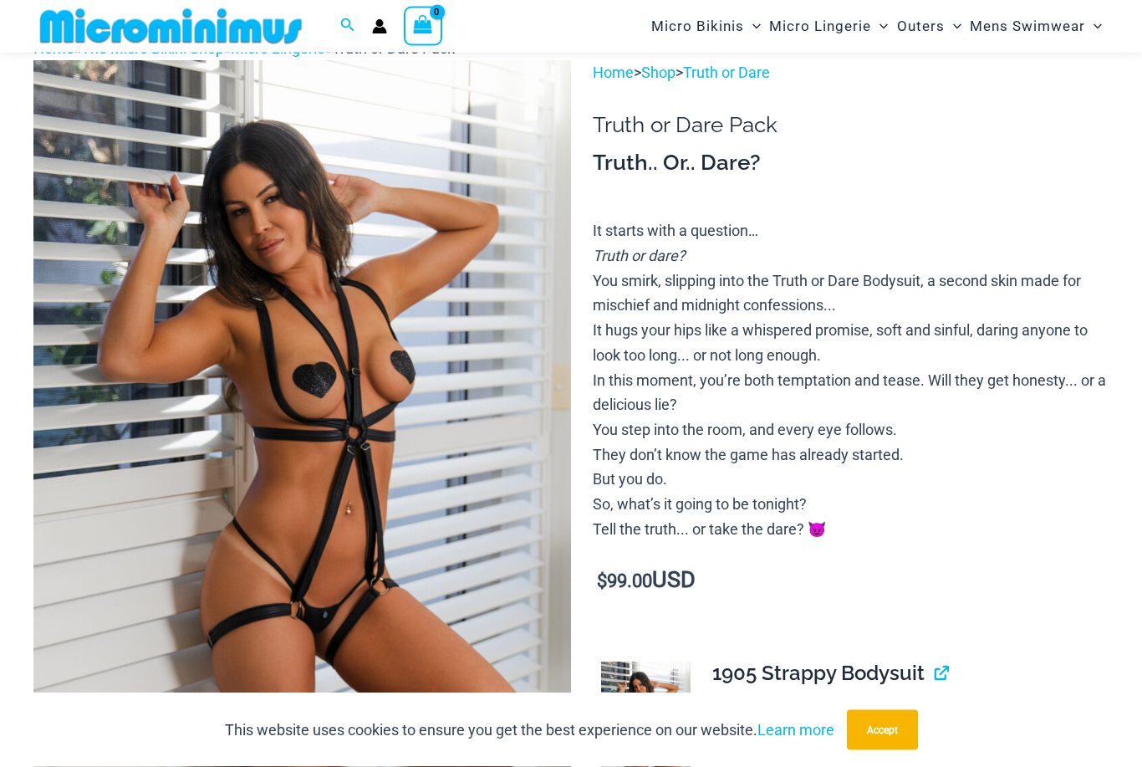
scroll to position [0, 0]
